Goal: Check status: Check status

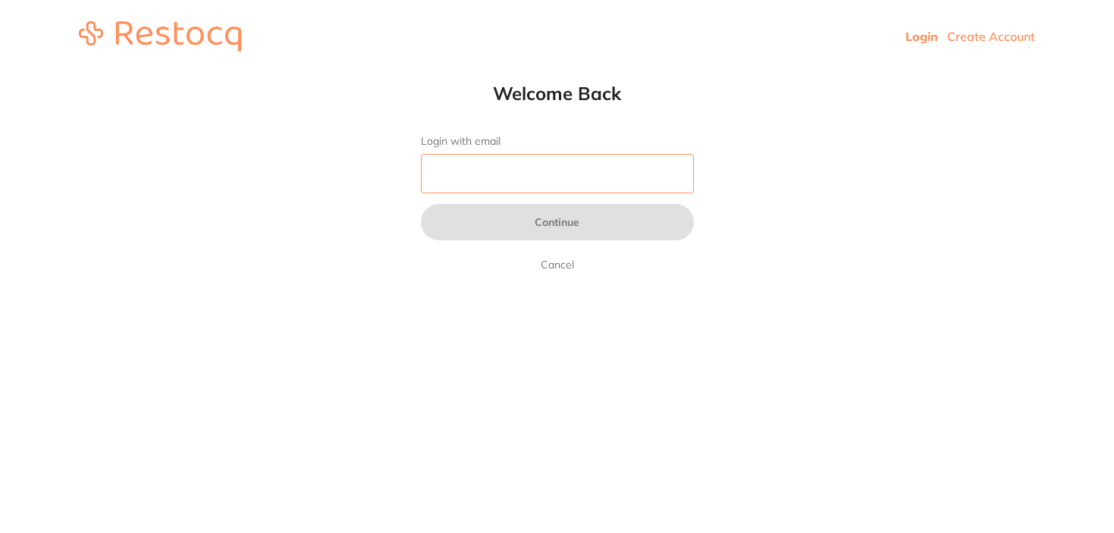
click at [661, 170] on input "Login with email" at bounding box center [557, 173] width 273 height 39
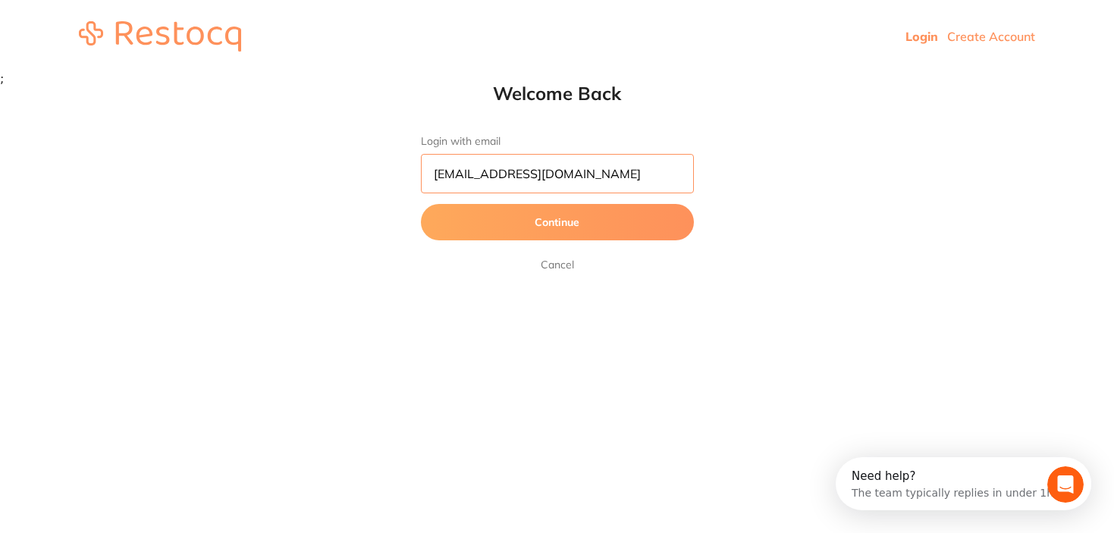
type input "[EMAIL_ADDRESS][DOMAIN_NAME]"
click at [421, 204] on button "Continue" at bounding box center [557, 222] width 273 height 36
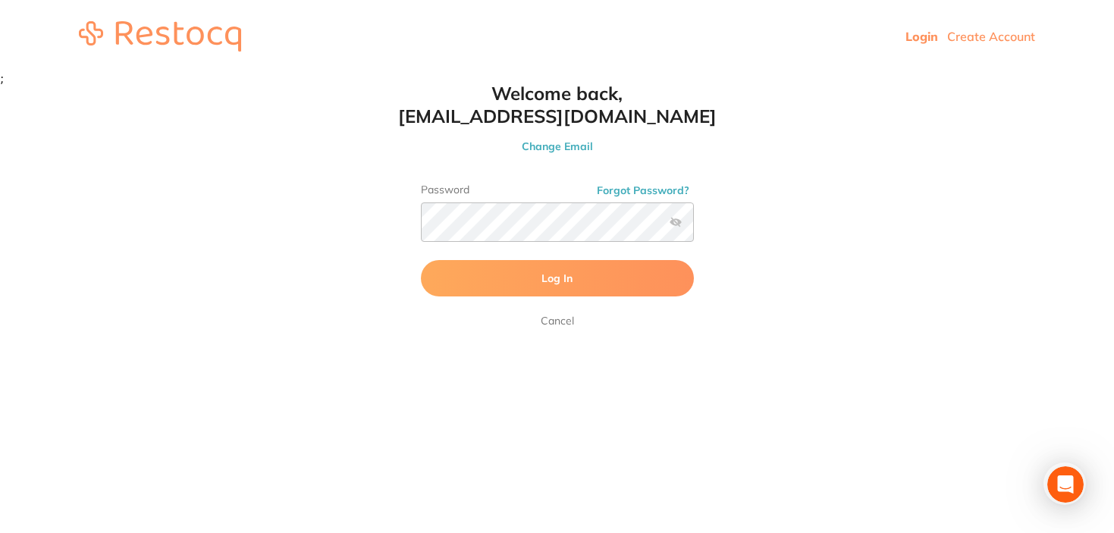
click at [633, 261] on button "Log In" at bounding box center [557, 278] width 273 height 36
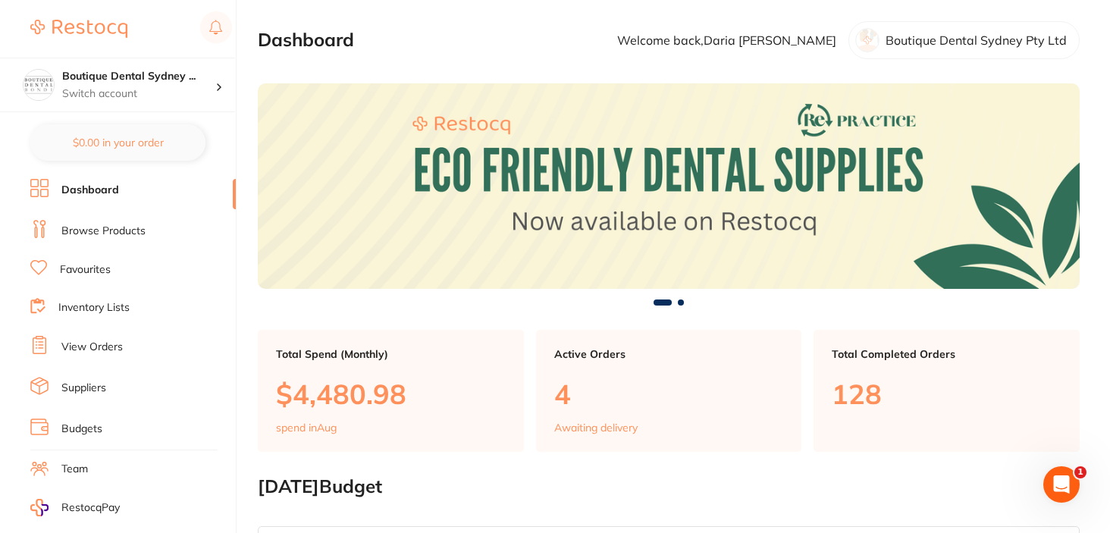
click at [613, 410] on div "Active Orders 4 Awaiting delivery" at bounding box center [669, 391] width 266 height 123
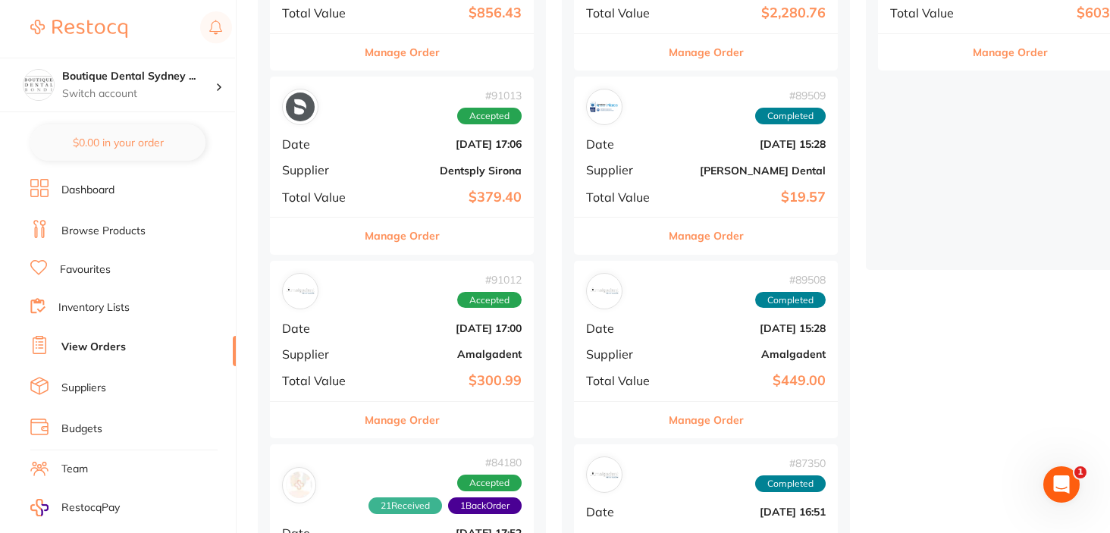
scroll to position [319, 0]
click at [394, 258] on div "# 91014 Placed Date Aug 21 2025, 17:06 Supplier AHP Dental and Medical Total Va…" at bounding box center [402, 268] width 264 height 751
click at [394, 245] on button "Manage Order" at bounding box center [402, 236] width 75 height 36
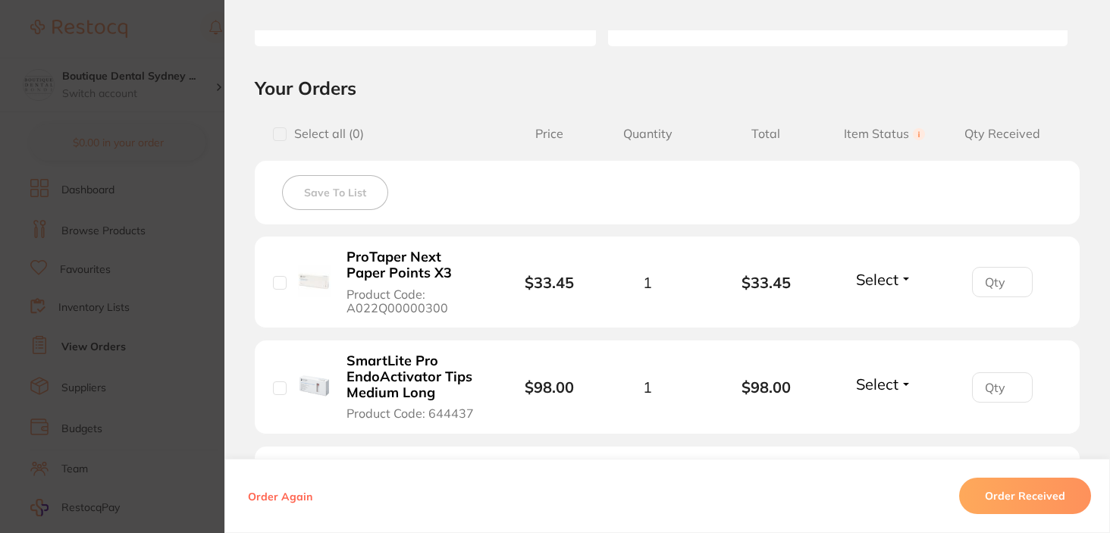
scroll to position [294, 0]
click at [874, 283] on span "Select" at bounding box center [877, 281] width 42 height 19
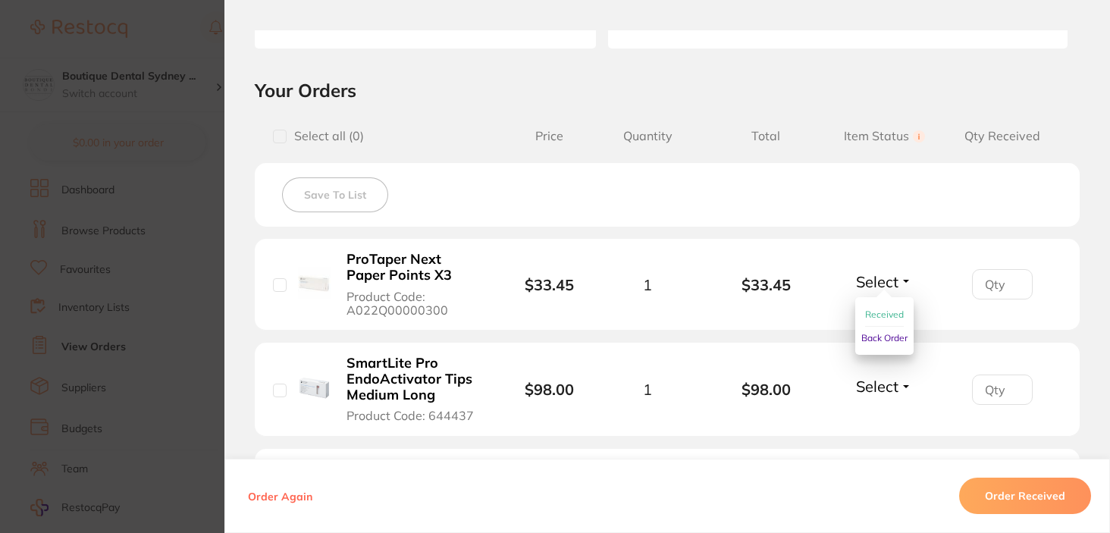
click at [869, 314] on span "Received" at bounding box center [884, 314] width 39 height 11
click at [876, 382] on span "Select" at bounding box center [877, 386] width 42 height 19
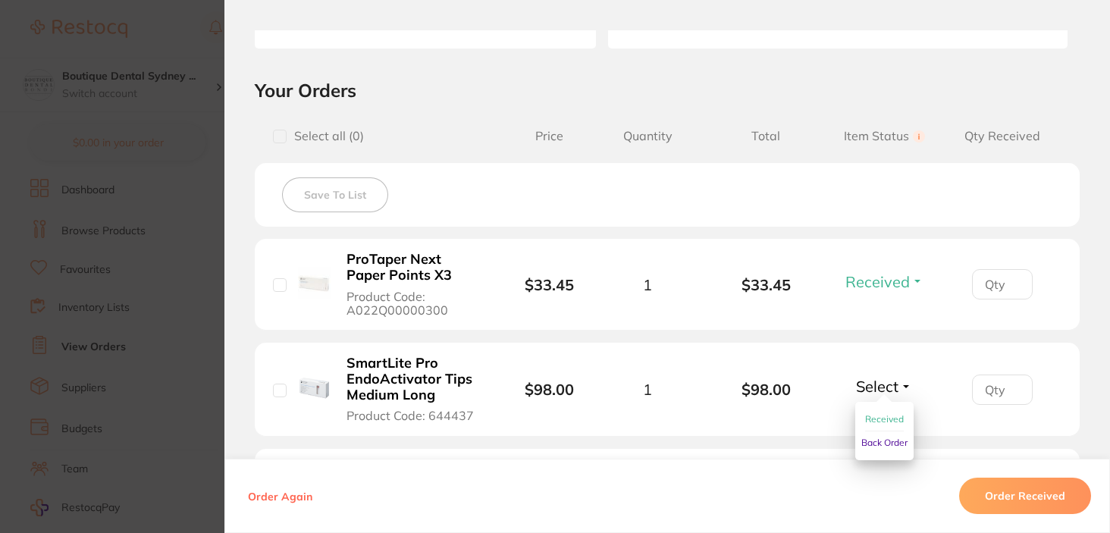
click at [876, 413] on button "Received" at bounding box center [884, 420] width 39 height 24
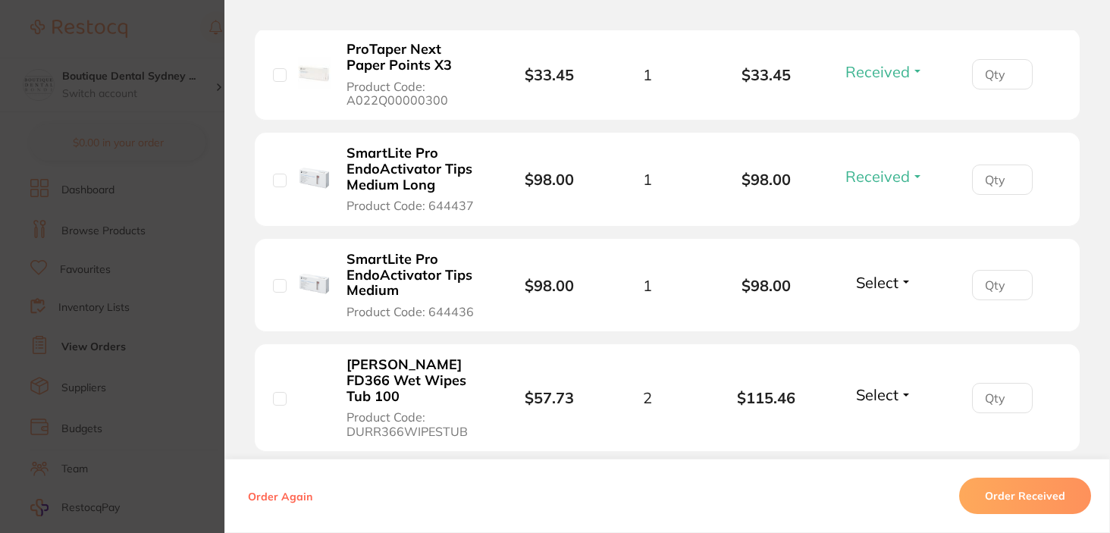
scroll to position [504, 0]
click at [872, 284] on span "Select" at bounding box center [877, 281] width 42 height 19
click at [872, 306] on button "Received" at bounding box center [884, 315] width 39 height 24
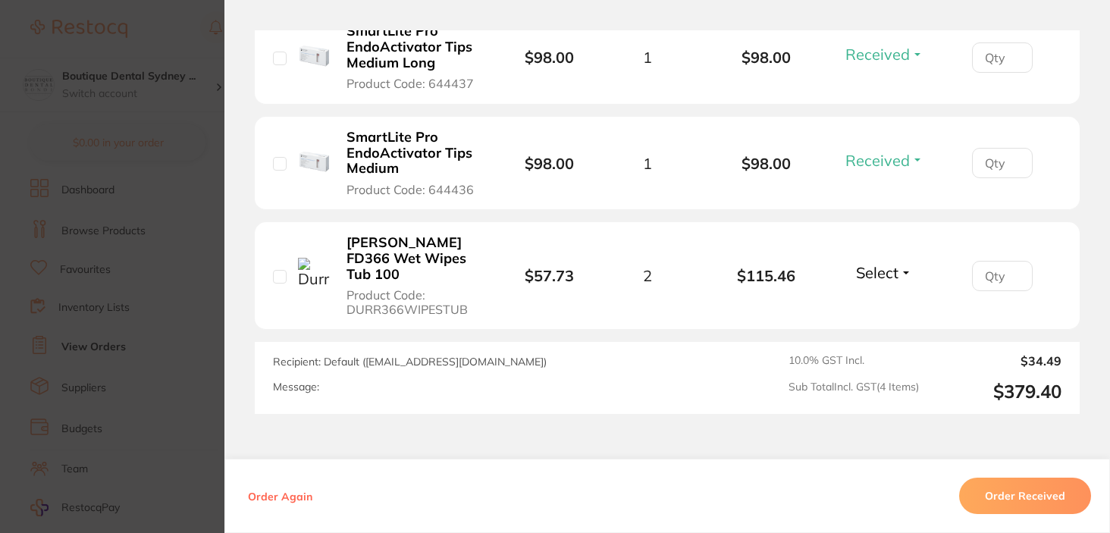
scroll to position [624, 0]
click at [869, 272] on span "Select" at bounding box center [877, 274] width 42 height 19
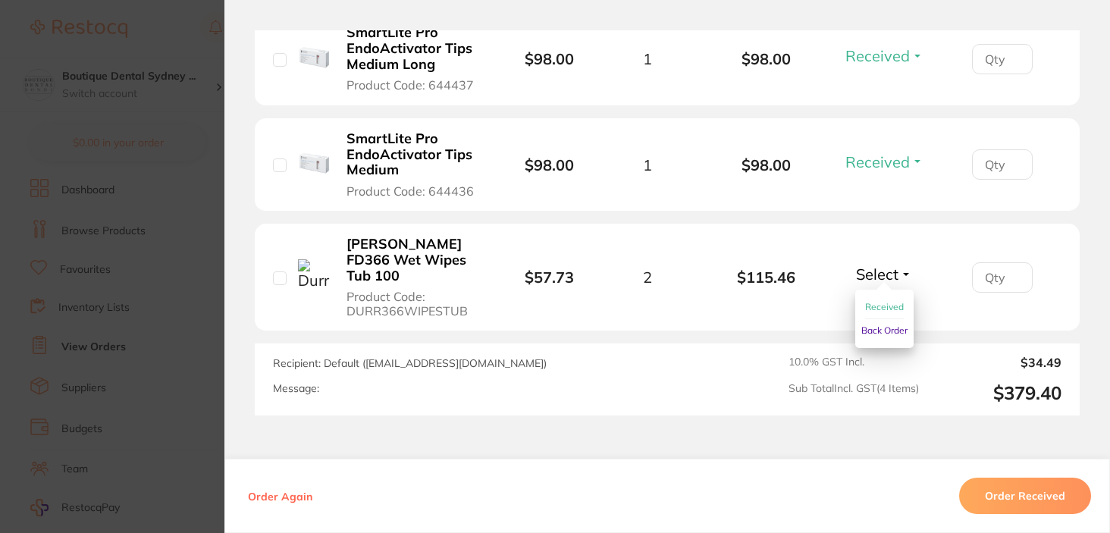
click at [864, 325] on span "Back Order" at bounding box center [885, 330] width 46 height 11
click at [209, 161] on section "Order ID: Restocq- 91013 Order Information 3 Received 1 Back Order Accepted Ord…" at bounding box center [555, 266] width 1110 height 533
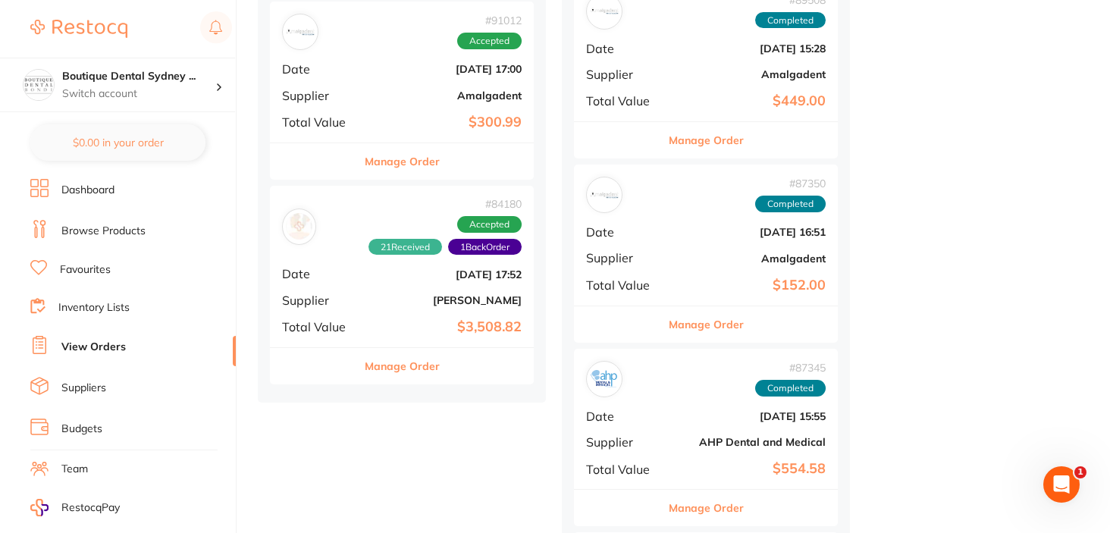
scroll to position [598, 0]
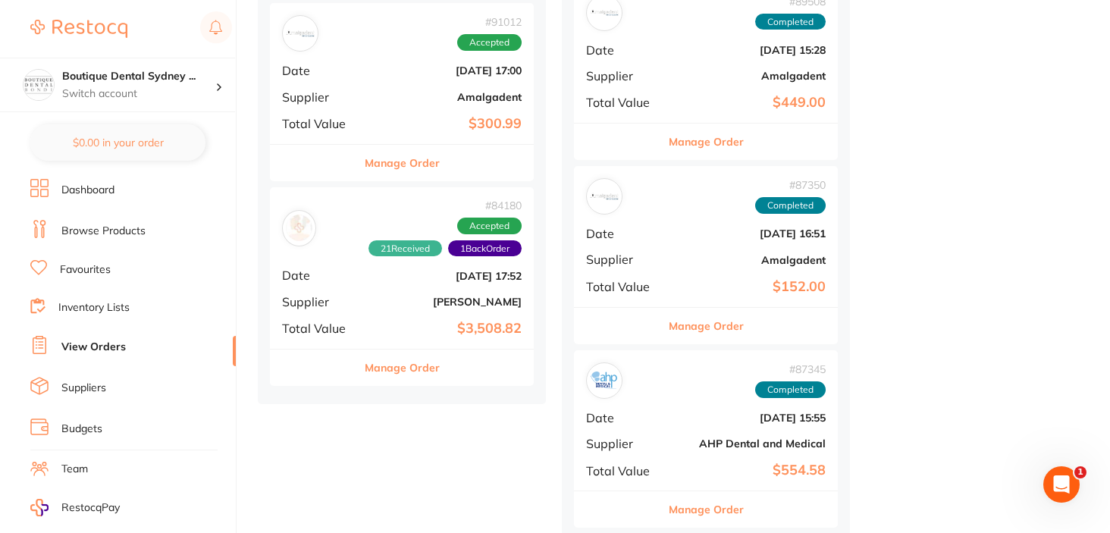
click at [395, 165] on button "Manage Order" at bounding box center [402, 163] width 75 height 36
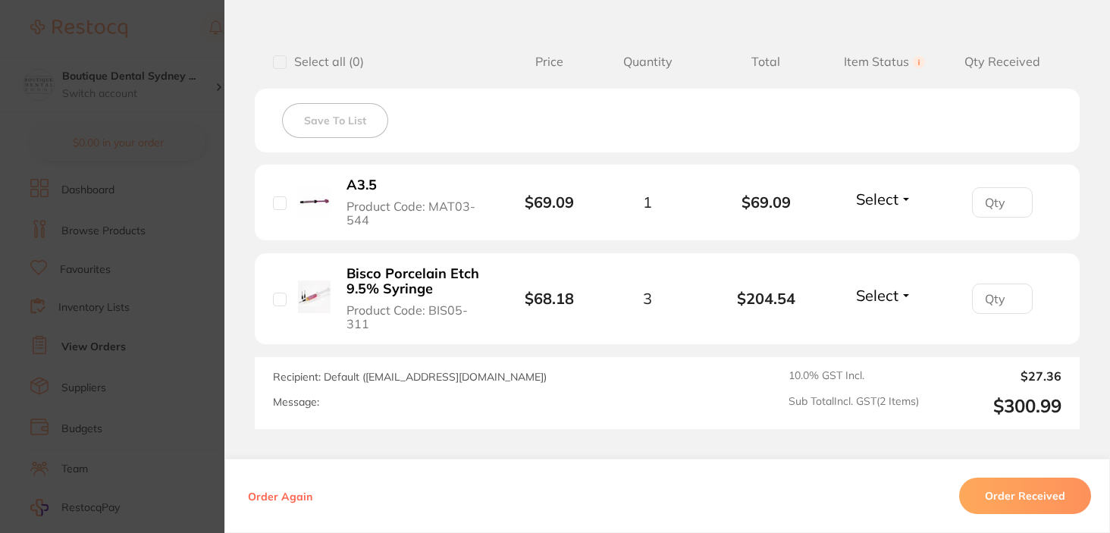
click at [899, 200] on button "Select" at bounding box center [884, 199] width 65 height 19
click at [883, 230] on span "Received" at bounding box center [884, 231] width 39 height 11
click at [872, 299] on span "Select" at bounding box center [877, 295] width 42 height 19
click at [871, 322] on span "Received" at bounding box center [884, 327] width 39 height 11
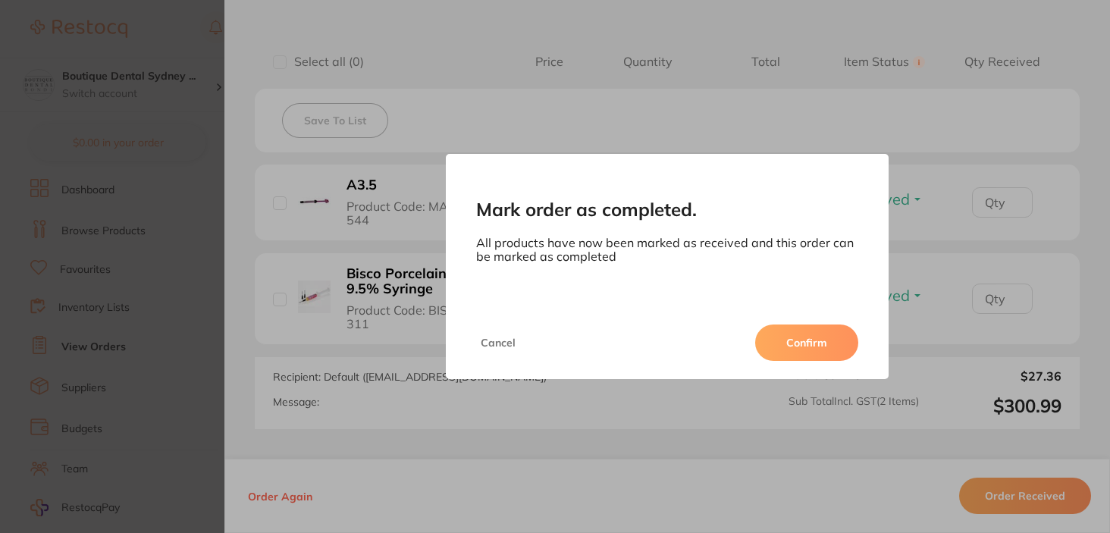
click at [834, 339] on button "Confirm" at bounding box center [806, 343] width 103 height 36
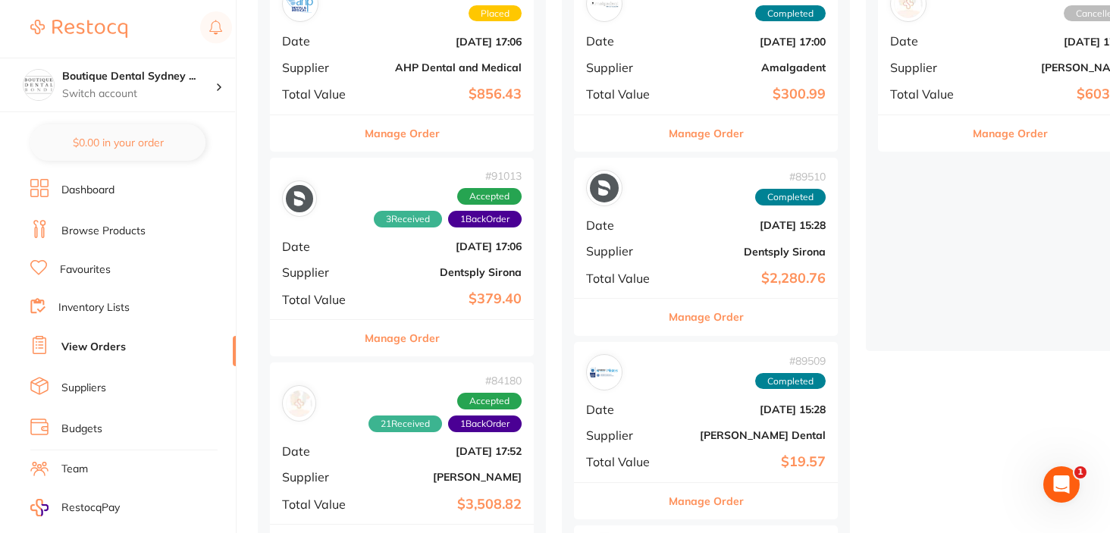
scroll to position [240, 0]
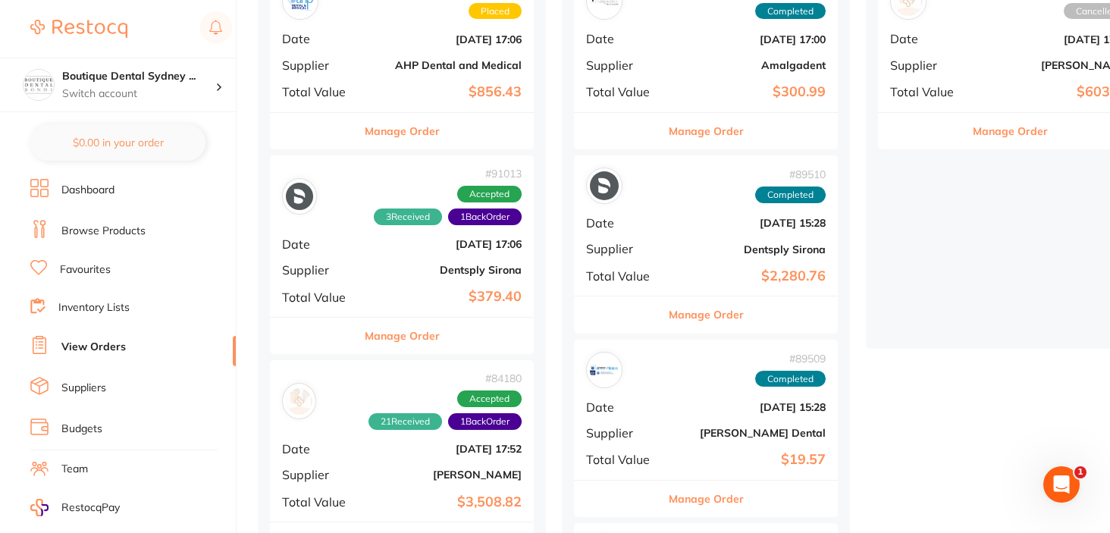
drag, startPoint x: 397, startPoint y: 328, endPoint x: 399, endPoint y: 312, distance: 16.8
click at [399, 311] on div "# 91013 3 Received 1 Back Order Accepted Date Aug 21 2025, 17:06 Supplier Dents…" at bounding box center [402, 254] width 264 height 199
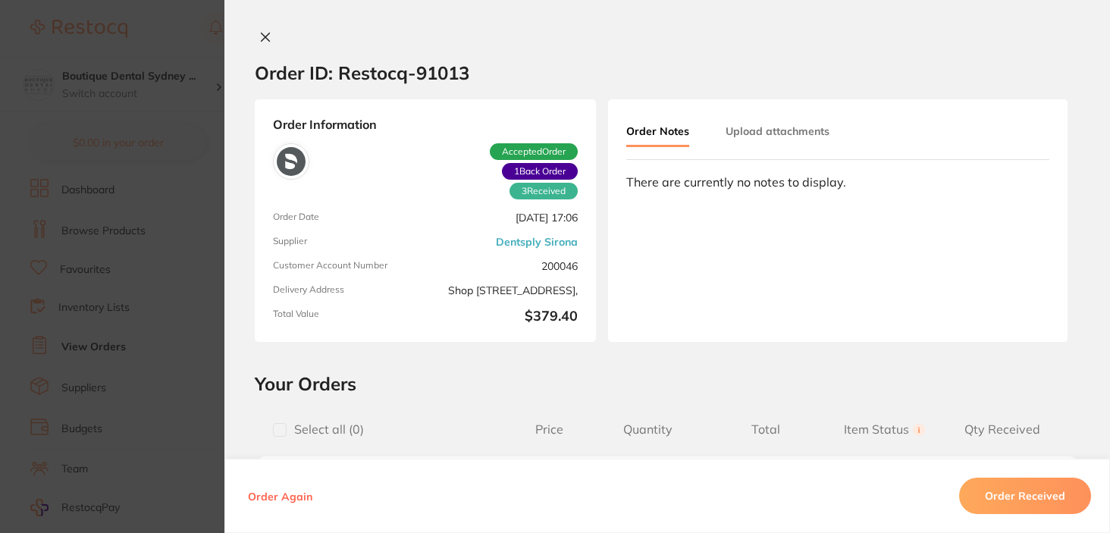
click at [174, 386] on section "Order ID: Restocq- 91013 Order Information 3 Received 1 Back Order Accepted Ord…" at bounding box center [555, 266] width 1110 height 533
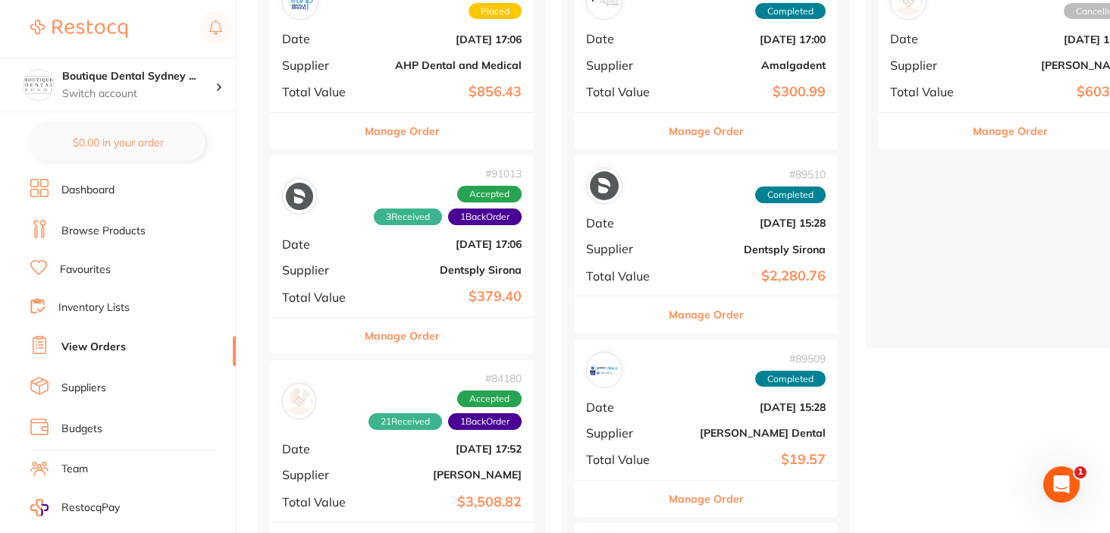
click at [143, 243] on ul "Dashboard Browse Products Favourites Inventory Lists View Orders Suppliers Budg…" at bounding box center [133, 440] width 206 height 523
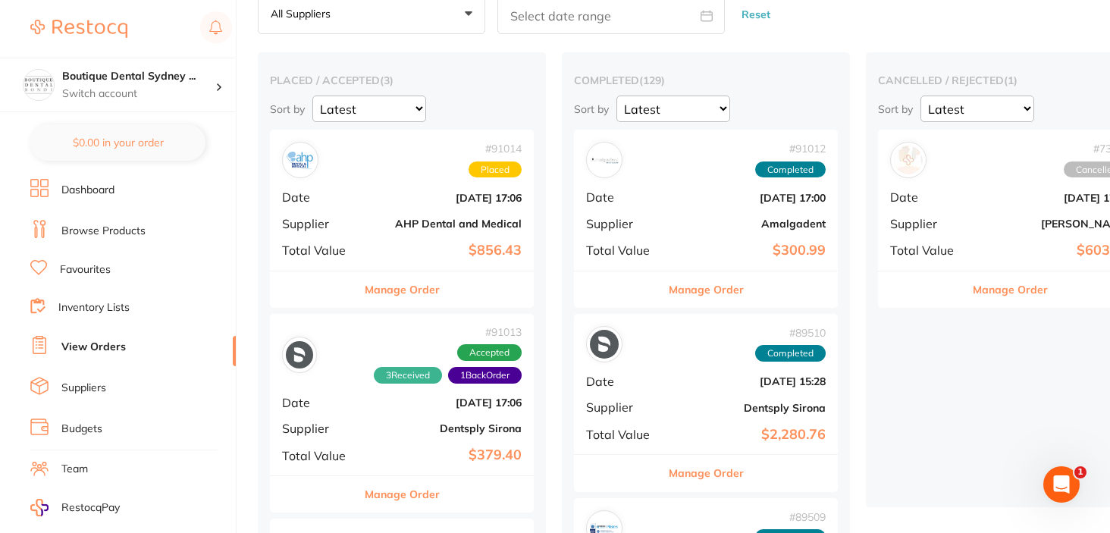
scroll to position [80, 0]
